Goal: Task Accomplishment & Management: Manage account settings

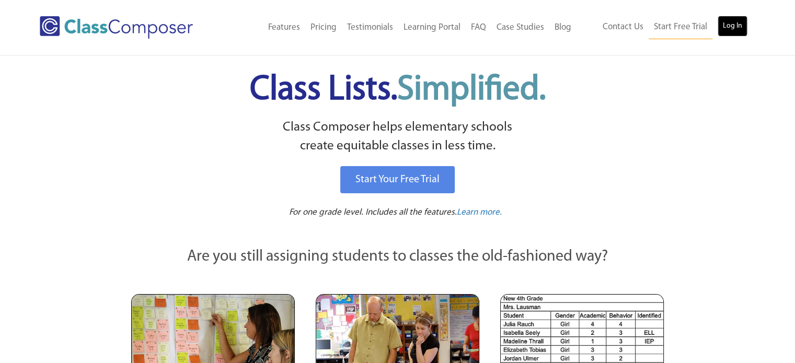
click at [728, 34] on link "Log In" at bounding box center [733, 26] width 30 height 21
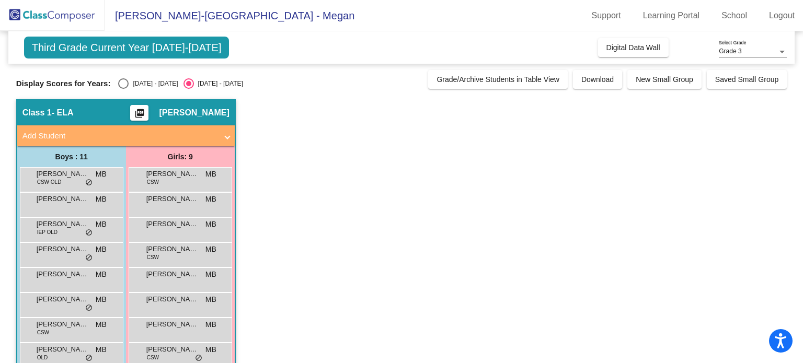
click at [122, 83] on div "Select an option" at bounding box center [123, 83] width 10 height 10
click at [123, 89] on input "2024 - 2025" at bounding box center [123, 89] width 1 height 1
radio input "true"
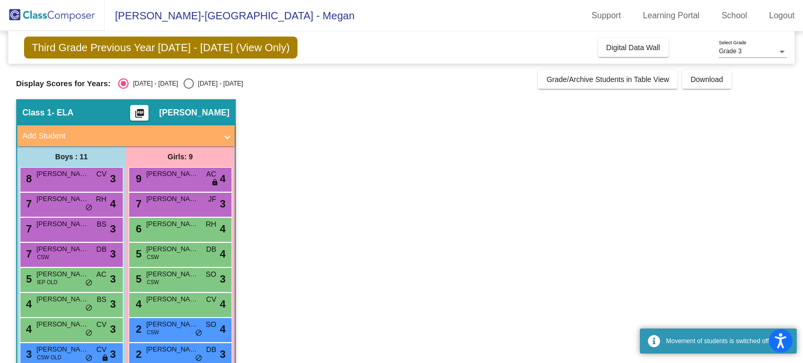
scroll to position [52, 0]
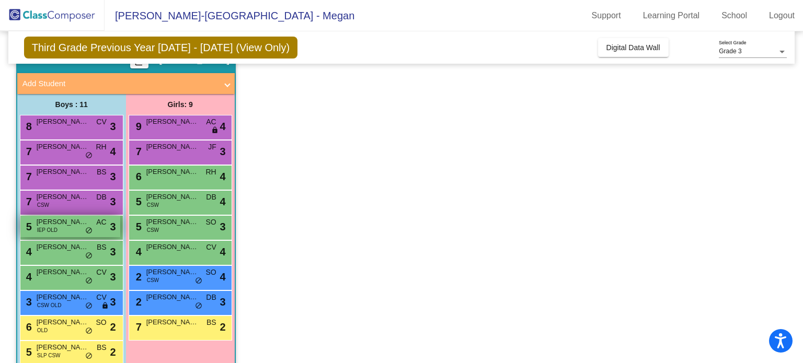
click at [59, 227] on div "5 Dane Skillman IEP OLD AC lock do_not_disturb_alt 3" at bounding box center [70, 226] width 100 height 21
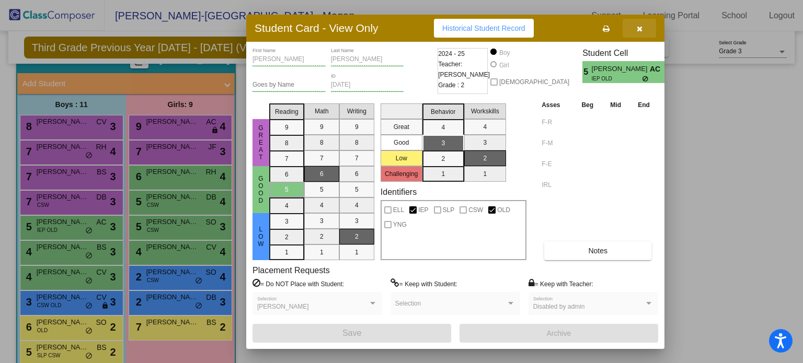
click at [638, 28] on icon "button" at bounding box center [640, 28] width 6 height 7
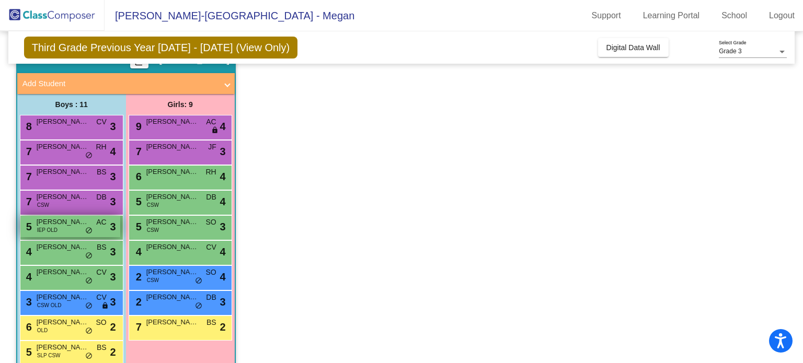
click at [72, 230] on div "5 Dane Skillman IEP OLD AC lock do_not_disturb_alt 3" at bounding box center [70, 226] width 100 height 21
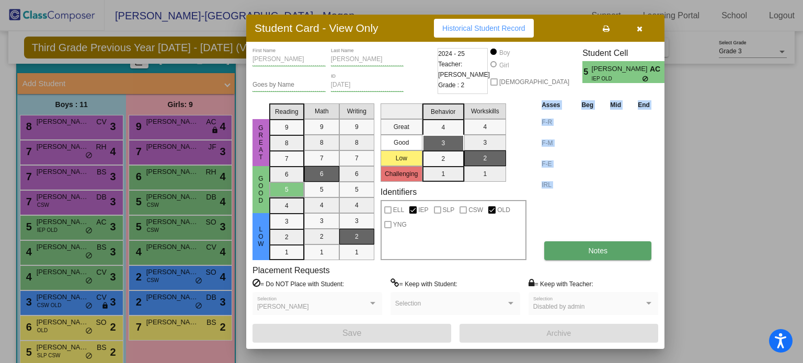
click at [611, 240] on div "Asses Beg Mid End F-R F-M F-E IRL Notes" at bounding box center [598, 179] width 119 height 161
click at [605, 247] on span "Notes" at bounding box center [597, 251] width 19 height 8
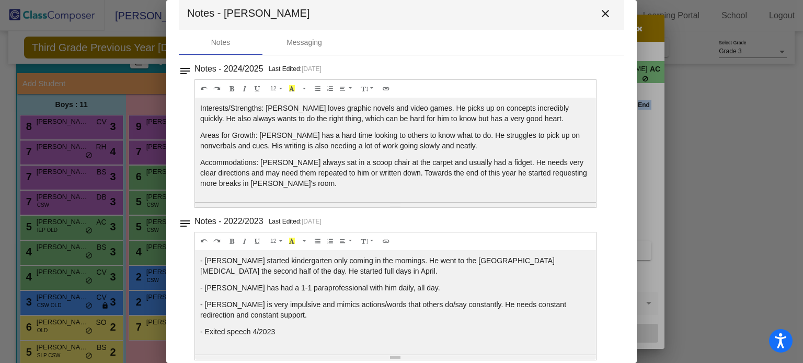
scroll to position [25, 0]
